Goal: Task Accomplishment & Management: Use online tool/utility

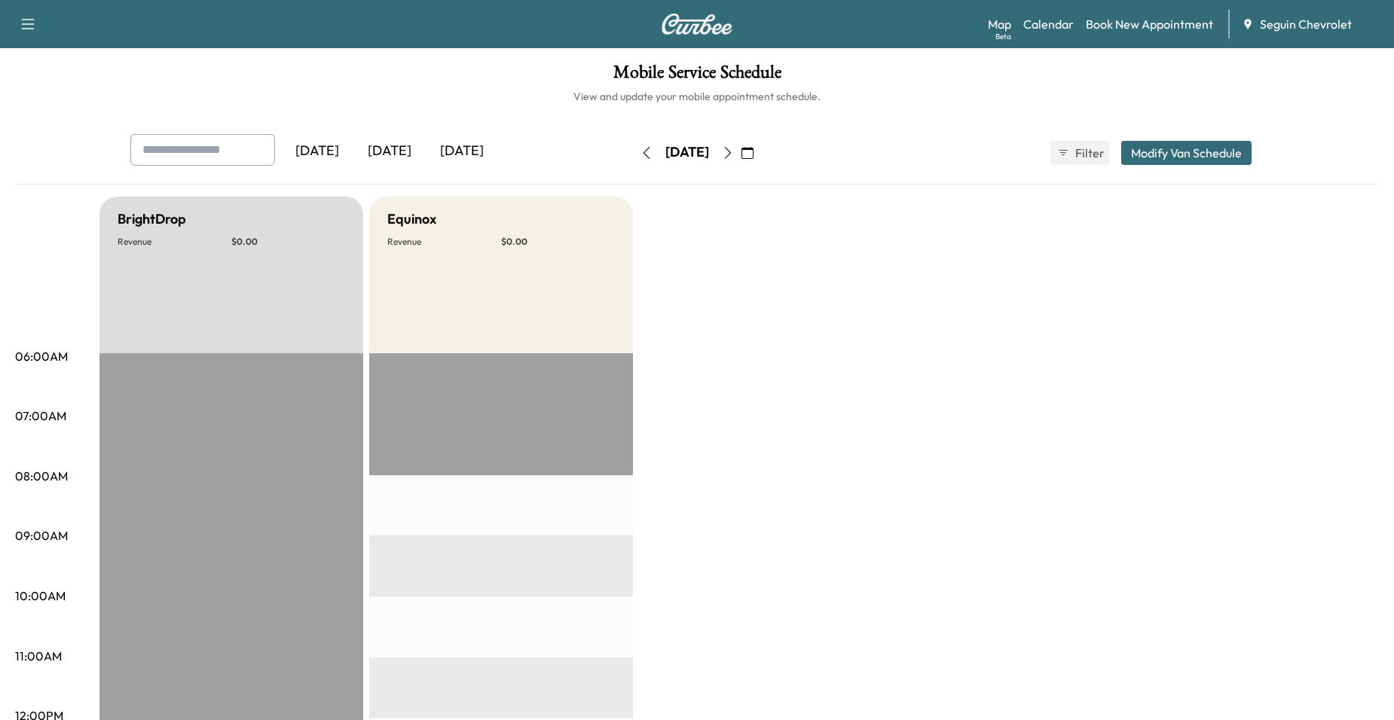
click at [753, 151] on icon "button" at bounding box center [747, 153] width 12 height 12
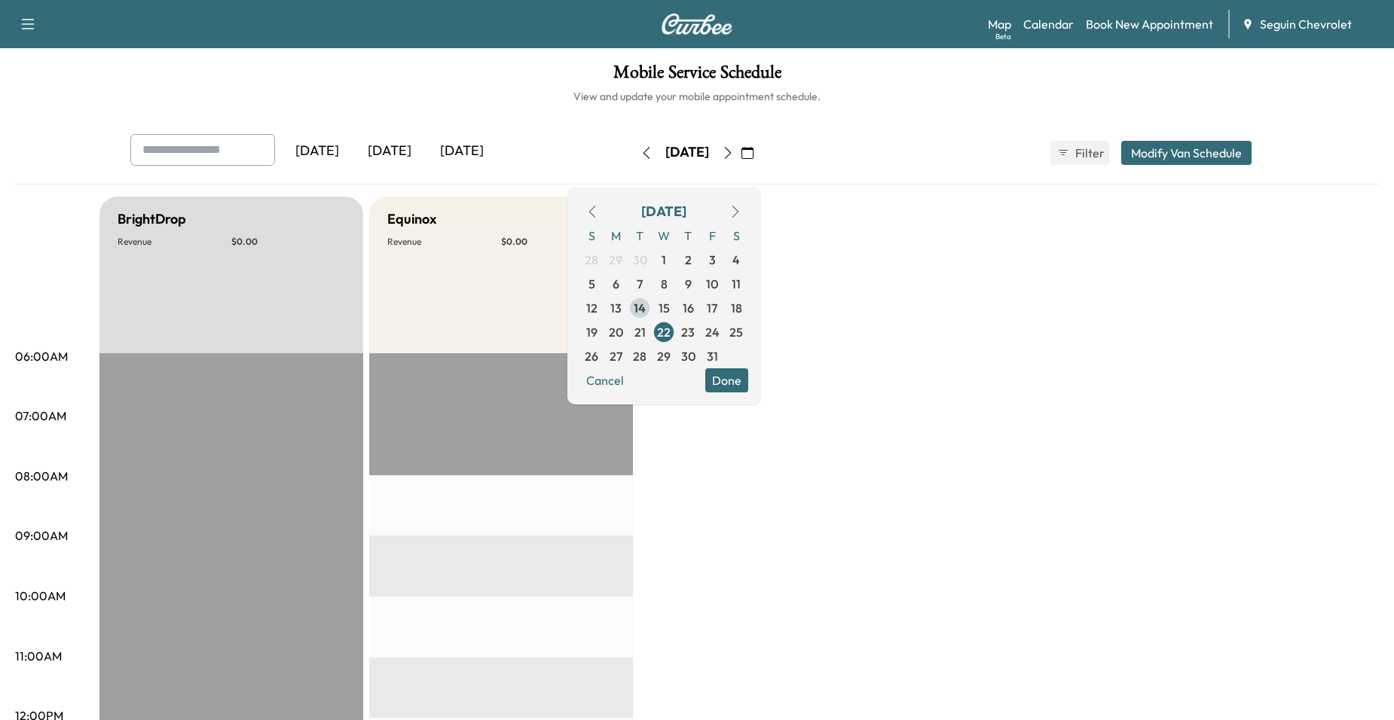
click at [646, 310] on span "14" at bounding box center [640, 308] width 12 height 18
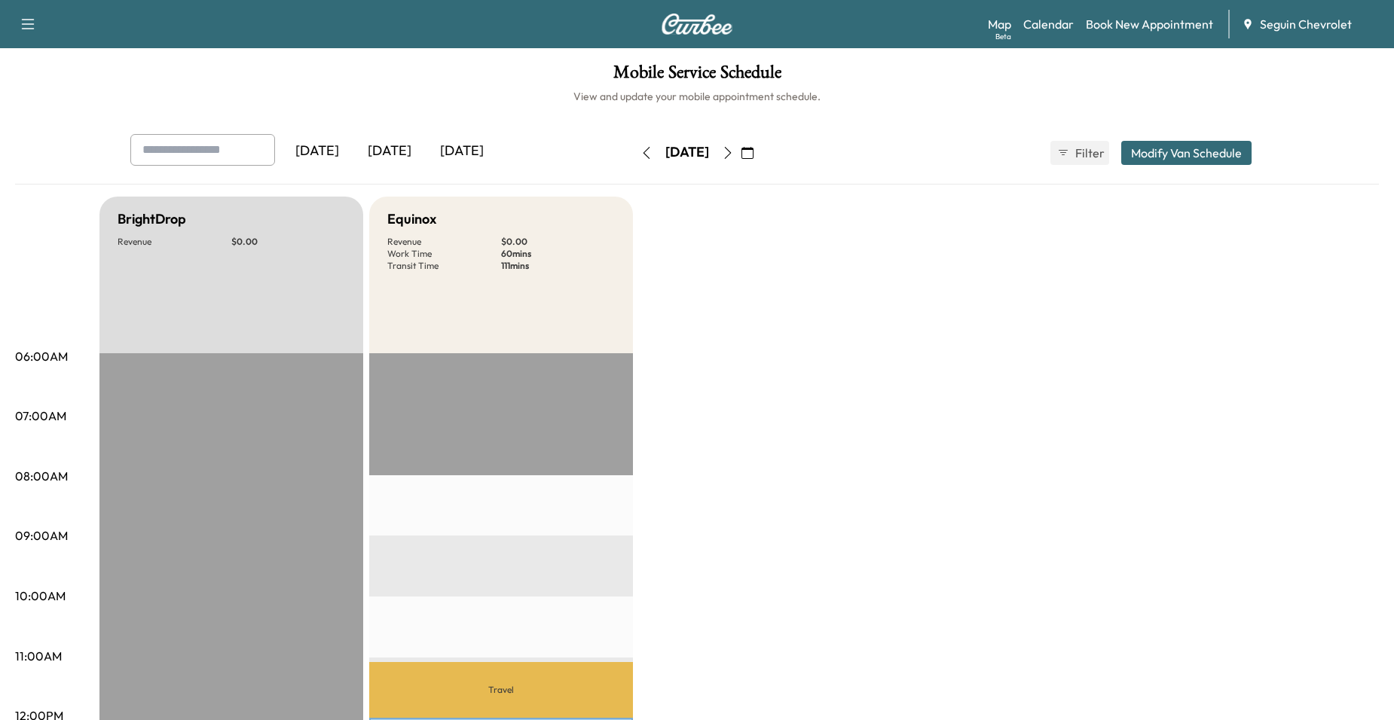
click at [760, 145] on button "button" at bounding box center [748, 153] width 26 height 24
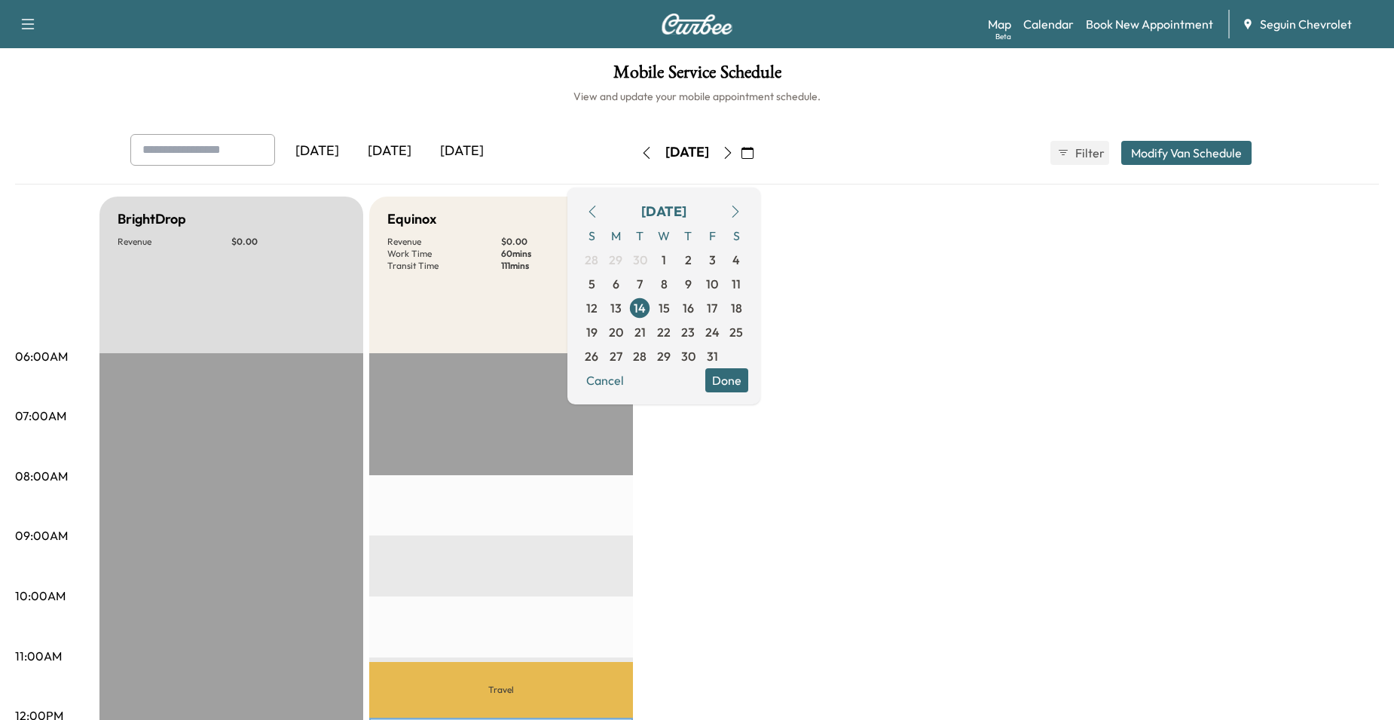
click at [734, 147] on icon "button" at bounding box center [728, 153] width 12 height 12
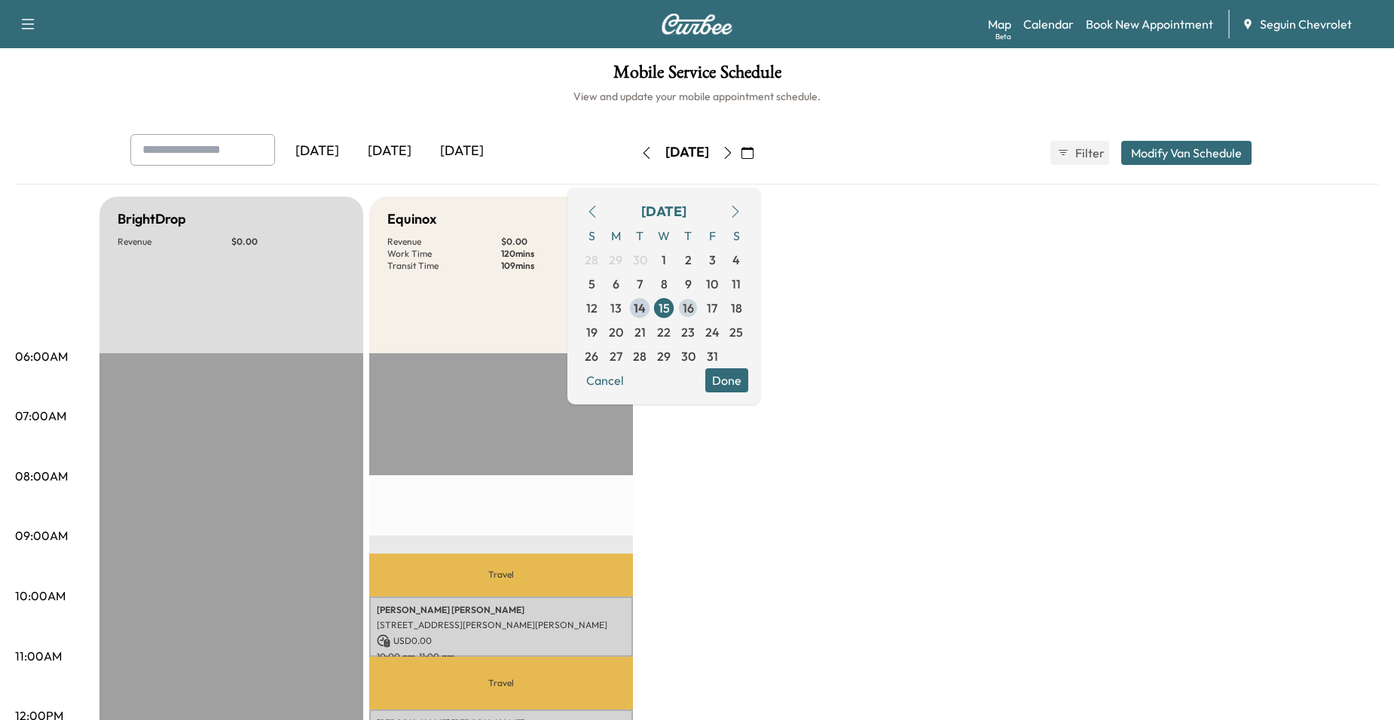
click at [694, 303] on span "16" at bounding box center [688, 308] width 11 height 18
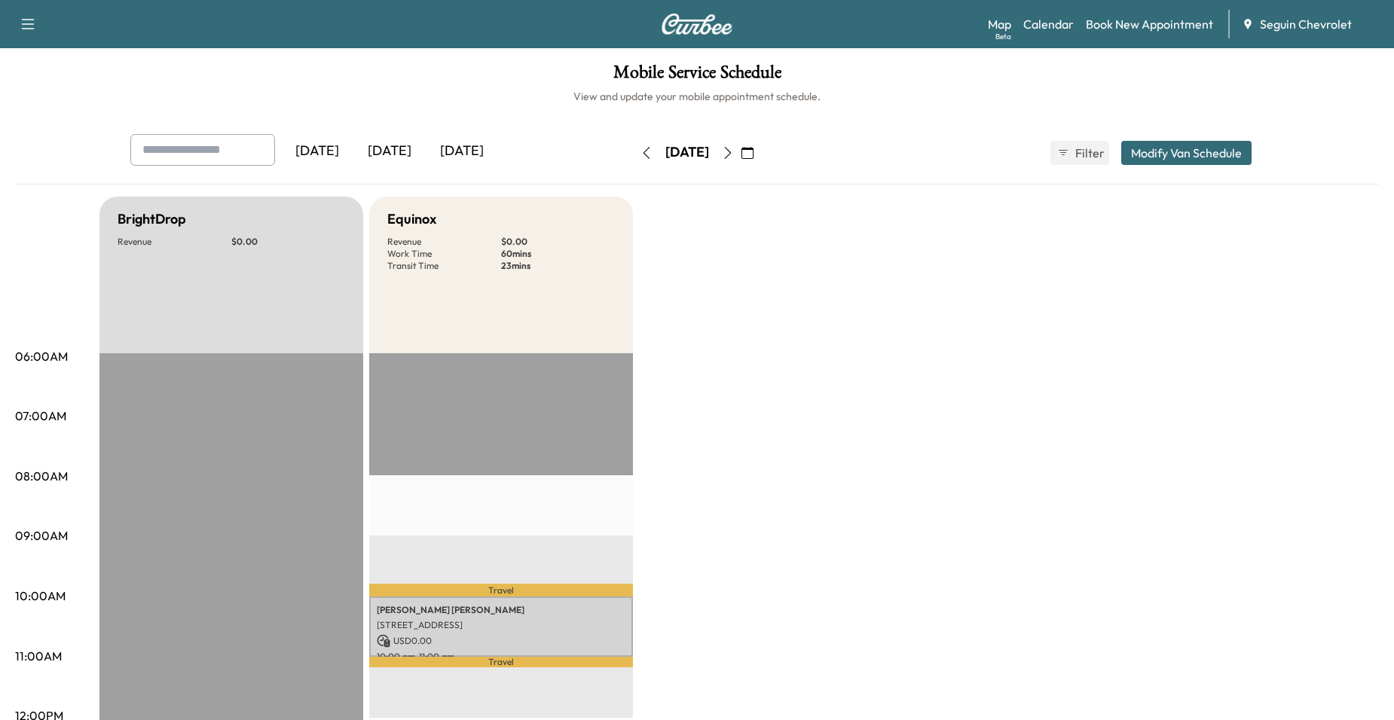
click at [741, 158] on button "button" at bounding box center [728, 153] width 26 height 24
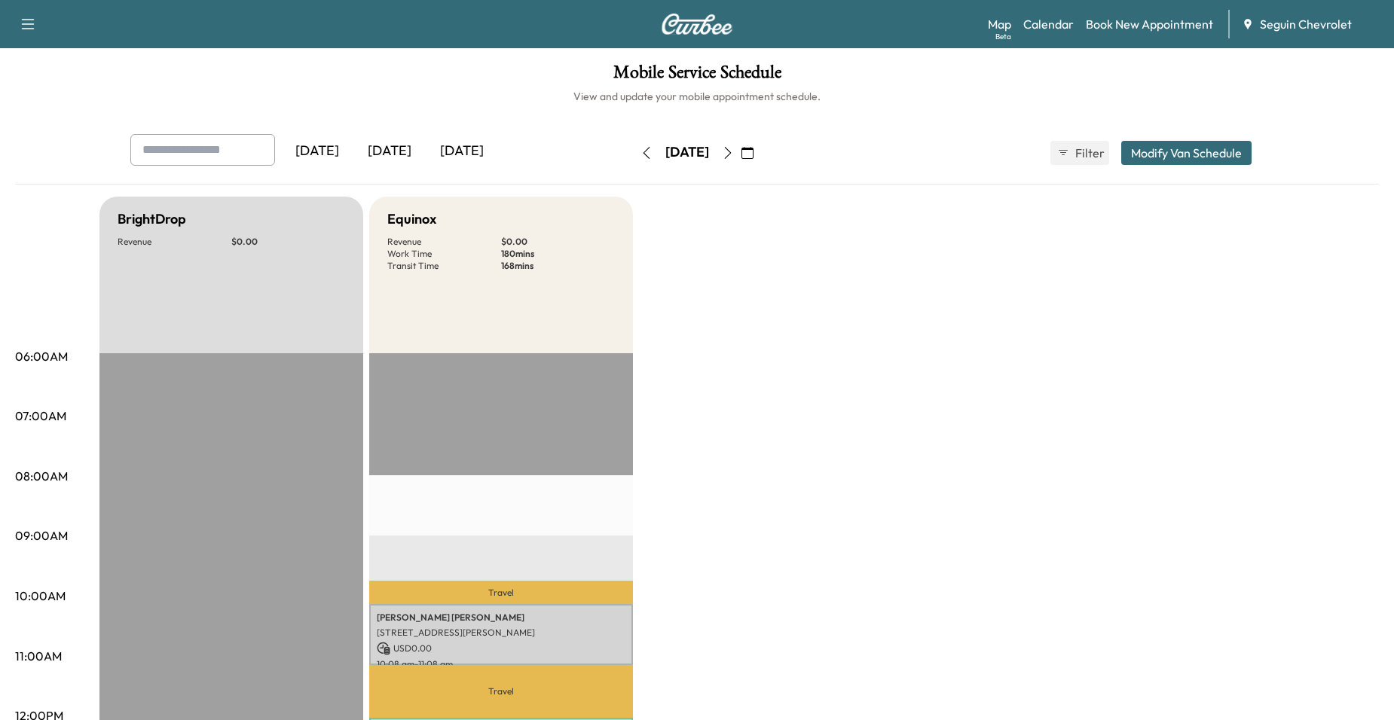
click at [741, 159] on button "button" at bounding box center [728, 153] width 26 height 24
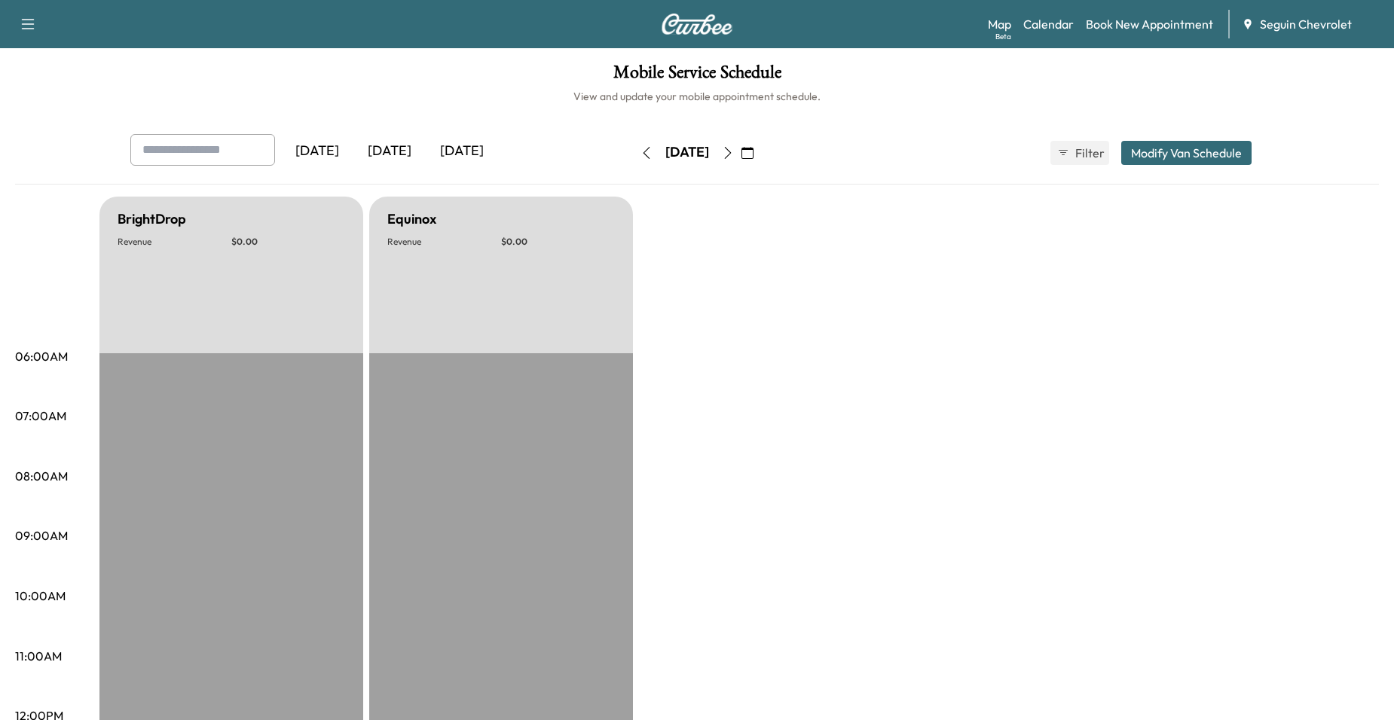
click at [741, 157] on button "button" at bounding box center [728, 153] width 26 height 24
click at [732, 157] on icon "button" at bounding box center [728, 153] width 7 height 12
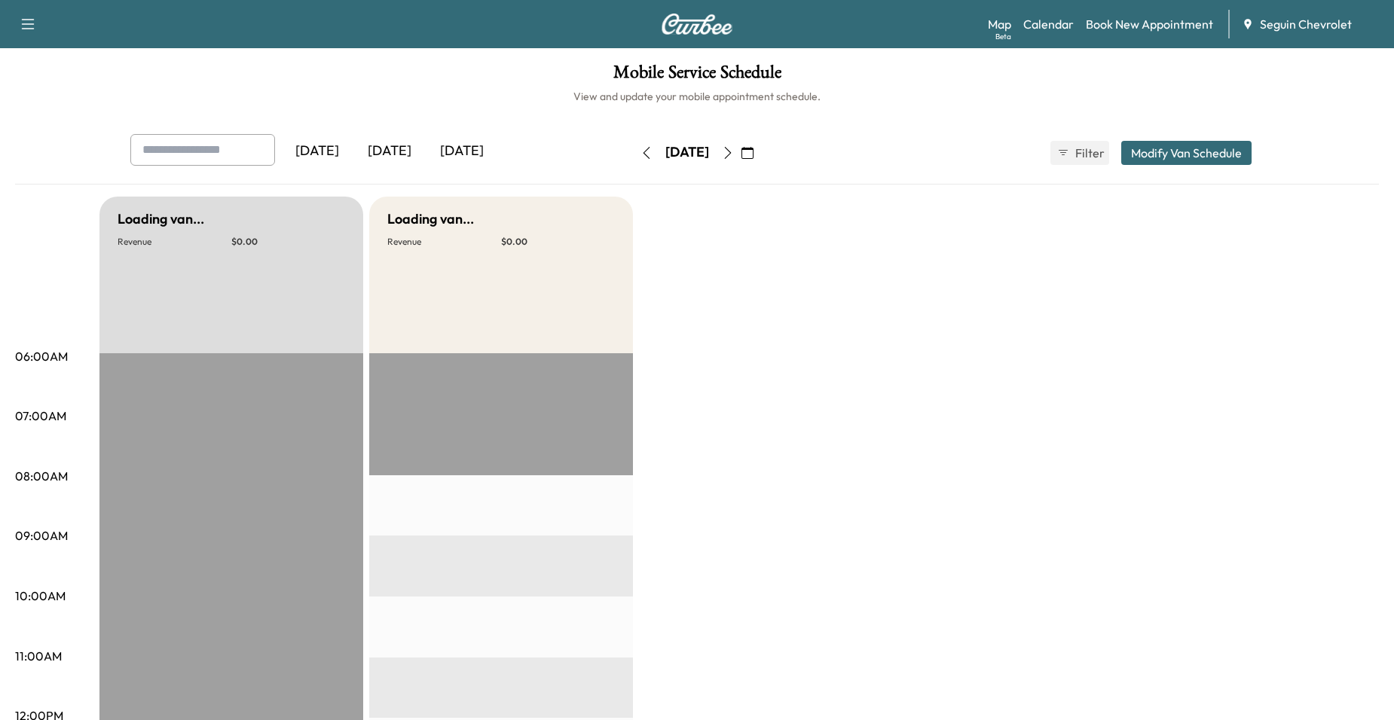
click at [734, 157] on icon "button" at bounding box center [728, 153] width 12 height 12
click at [741, 154] on button "button" at bounding box center [728, 153] width 26 height 24
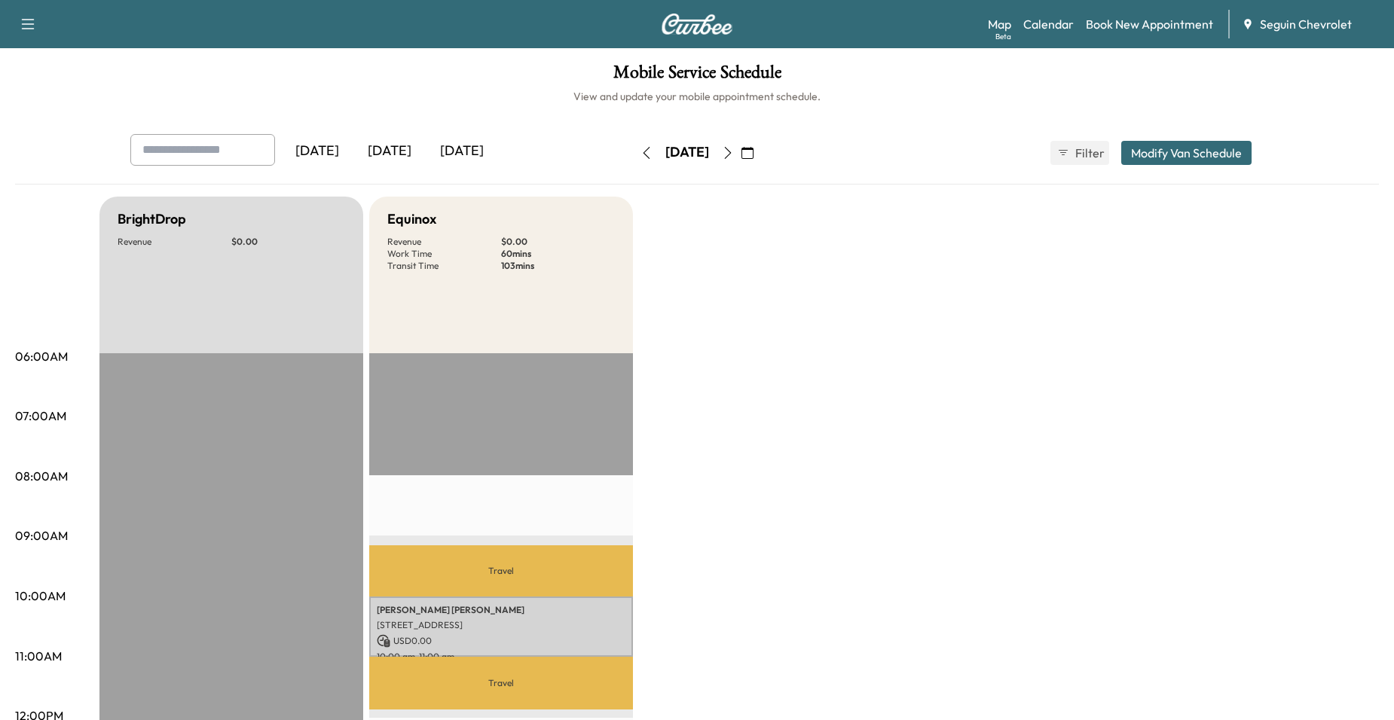
click at [734, 154] on icon "button" at bounding box center [728, 153] width 12 height 12
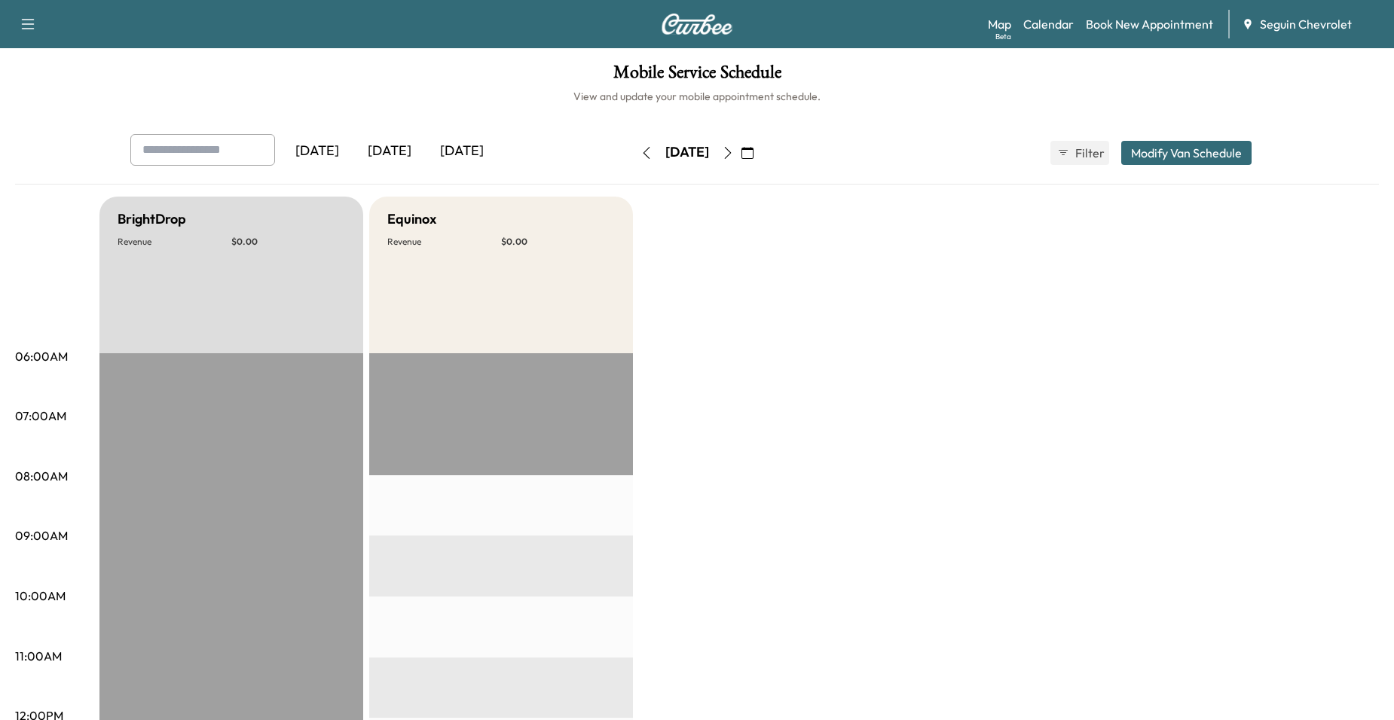
click at [634, 153] on button "button" at bounding box center [647, 153] width 26 height 24
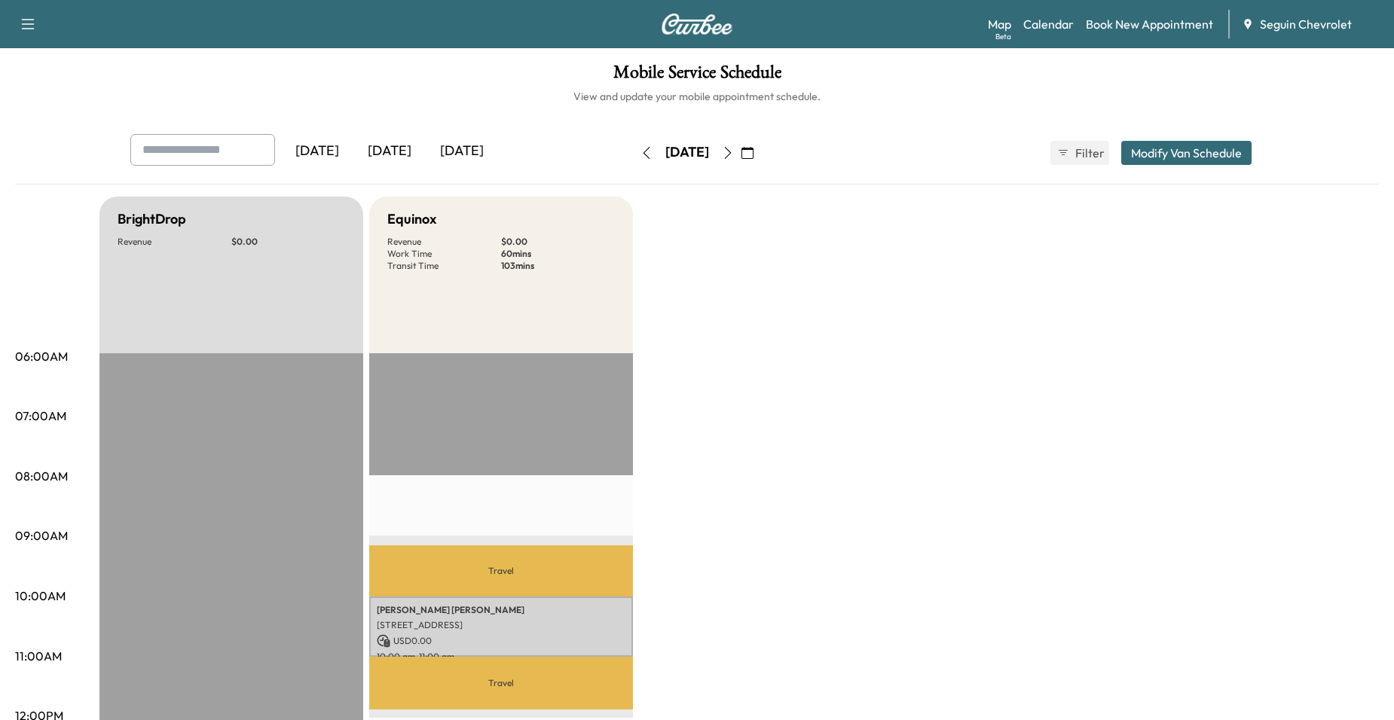
click at [734, 153] on icon "button" at bounding box center [728, 153] width 12 height 12
